Goal: Task Accomplishment & Management: Complete application form

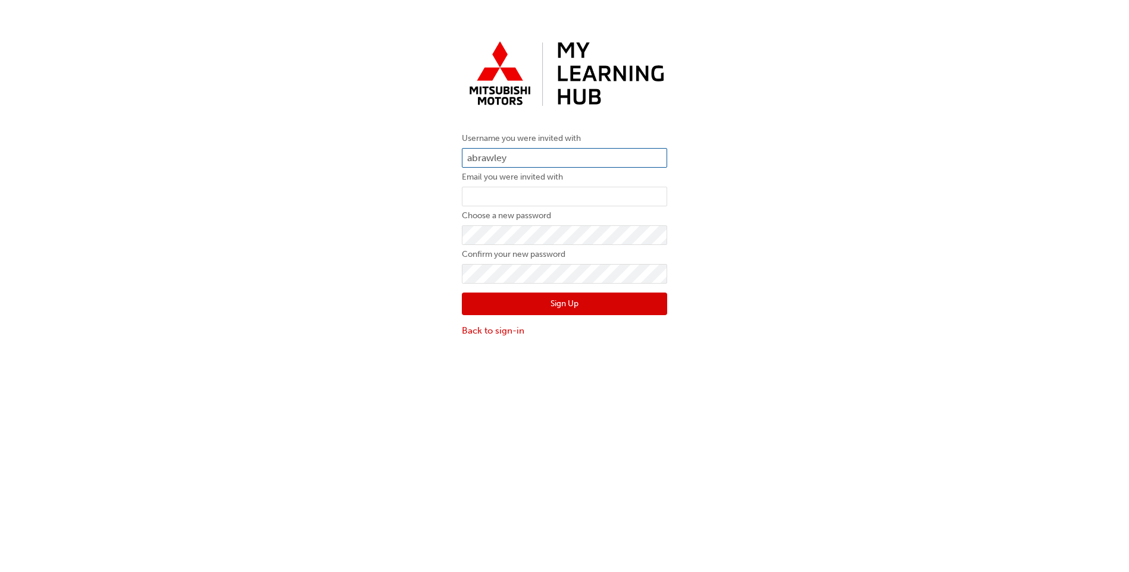
click at [553, 158] on input "abrawley" at bounding box center [564, 158] width 205 height 20
drag, startPoint x: 534, startPoint y: 157, endPoint x: 448, endPoint y: 153, distance: 85.8
click at [448, 153] on div "Username you were invited with abrawley Email you were invited with Choose a ne…" at bounding box center [564, 187] width 1129 height 320
paste input "0005986409"
click at [439, 237] on div "Username you were invited with 0005986409 Email you were invited with Choose a …" at bounding box center [564, 187] width 1129 height 320
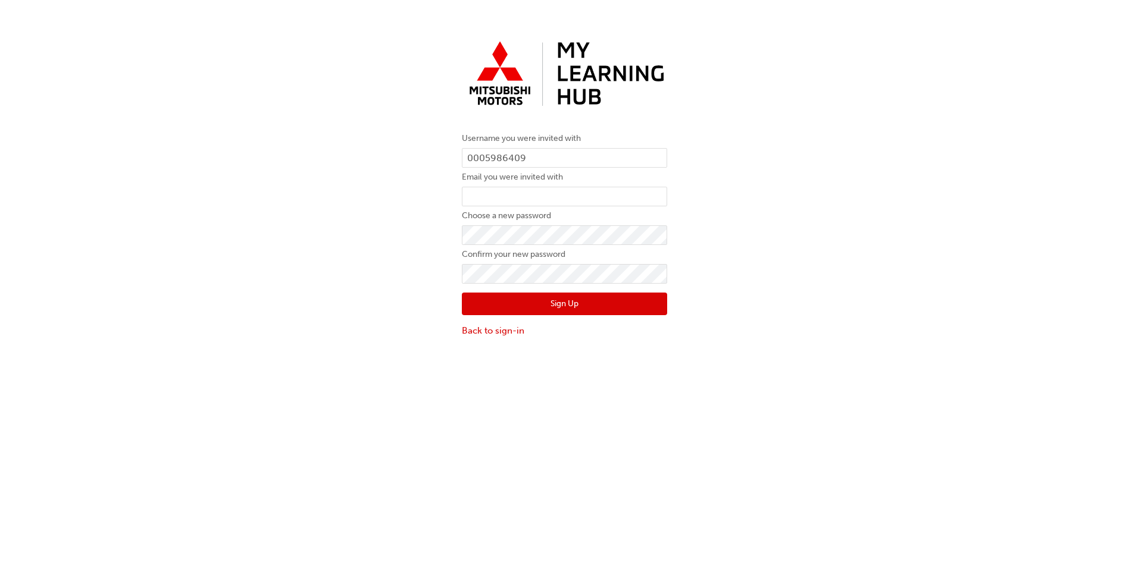
click at [740, 171] on div "Username you were invited with 0005986409 Email you were invited with Choose a …" at bounding box center [564, 187] width 1129 height 320
click at [582, 301] on button "Sign Up" at bounding box center [564, 304] width 205 height 23
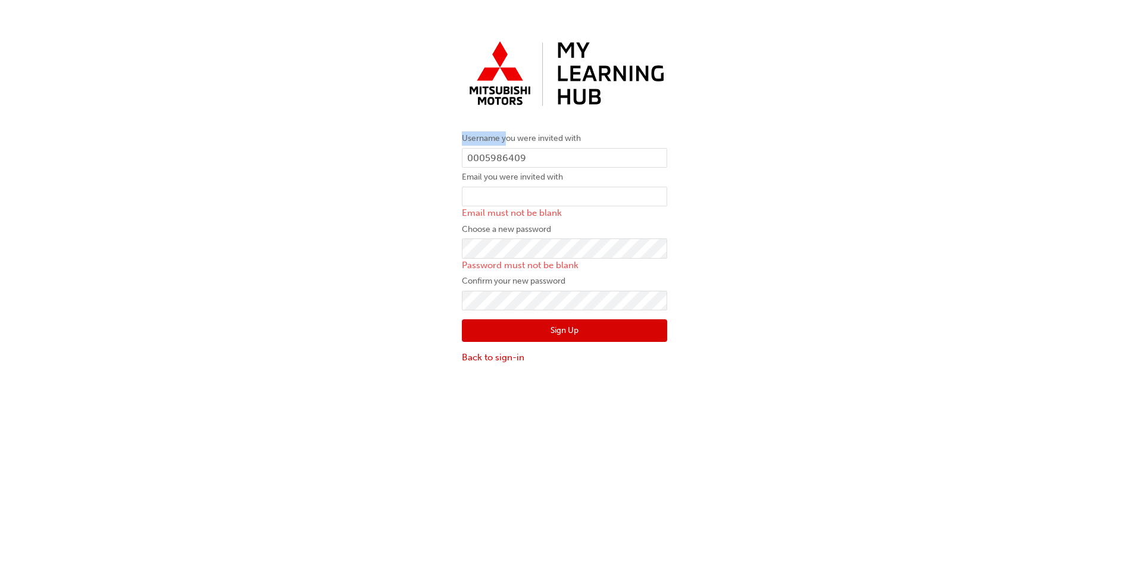
click at [508, 146] on form "Username you were invited with 0005986409 Email you were invited with Email mus…" at bounding box center [564, 248] width 205 height 233
drag, startPoint x: 508, startPoint y: 146, endPoint x: 478, endPoint y: 163, distance: 33.9
click at [475, 165] on input "0005986409" at bounding box center [564, 158] width 205 height 20
click at [482, 158] on input "0005986409" at bounding box center [564, 158] width 205 height 20
type input "5986409"
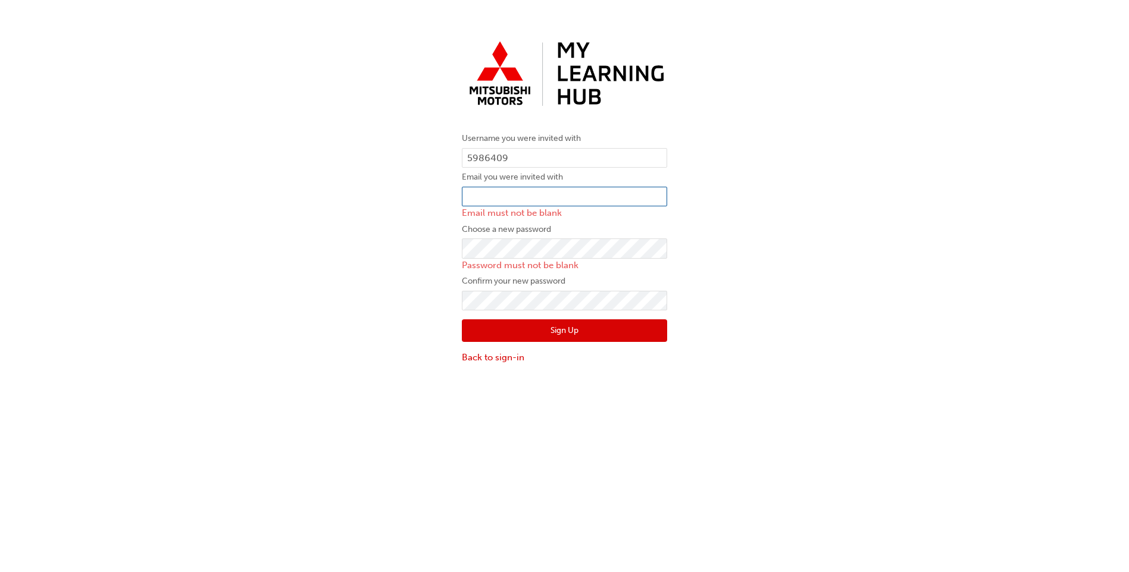
click at [562, 198] on input "email" at bounding box center [564, 197] width 205 height 20
click at [761, 225] on div "Username you were invited with 5986409 Email you were invited with Email must n…" at bounding box center [564, 200] width 1129 height 346
click at [557, 327] on button "Sign Up" at bounding box center [564, 331] width 205 height 23
